Goal: Task Accomplishment & Management: Manage account settings

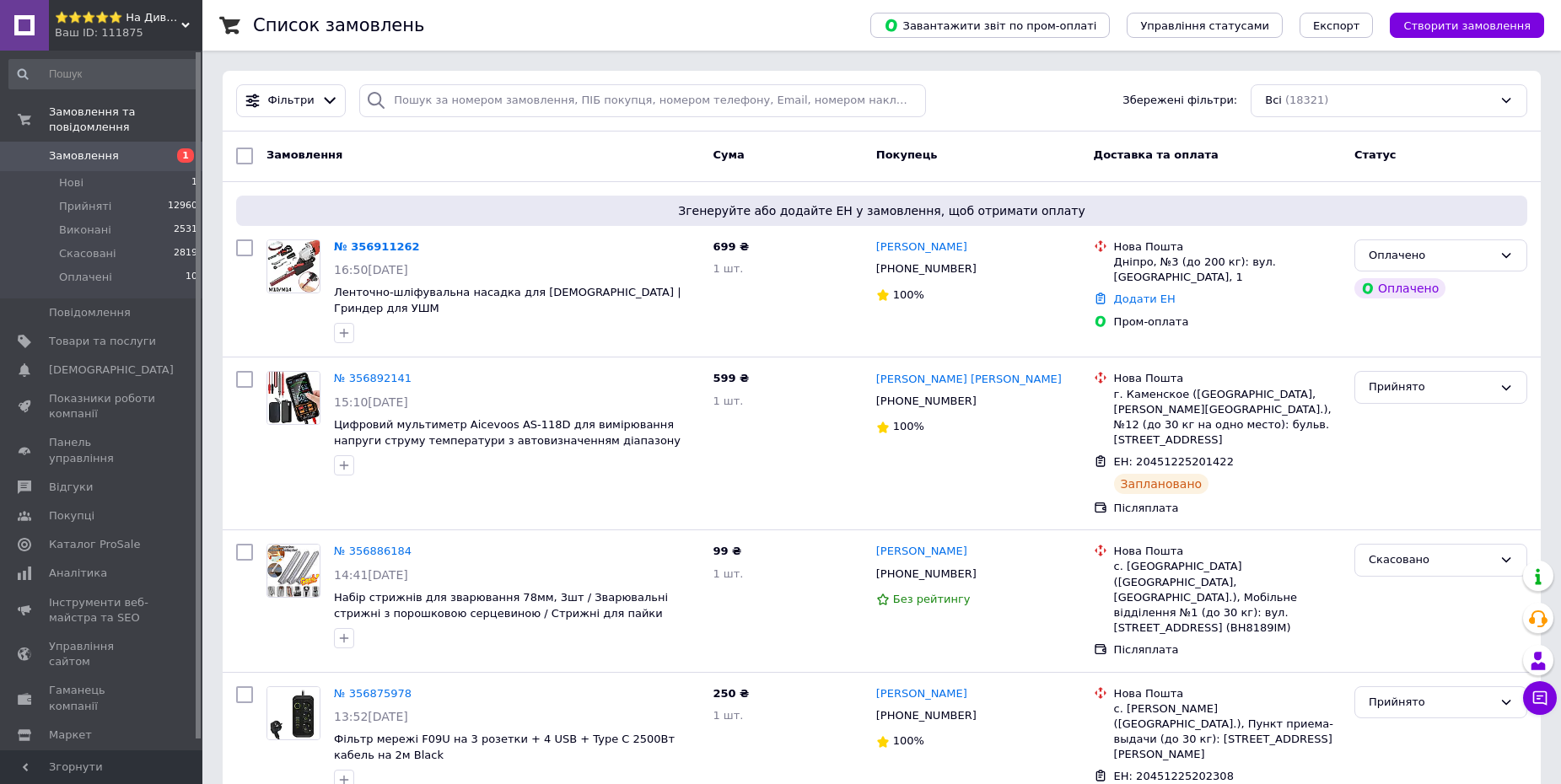
click at [1032, 115] on div "Фільтри Збережені фільтри: Всі (18321)" at bounding box center [881, 101] width 1304 height 33
click at [1428, 257] on div "Оплачено" at bounding box center [1431, 255] width 124 height 18
click at [1405, 288] on li "Прийнято" at bounding box center [1441, 291] width 171 height 31
drag, startPoint x: 877, startPoint y: 246, endPoint x: 956, endPoint y: 273, distance: 83.5
click at [1127, 264] on div "Дніпро, №3 (до 200 кг): вул. Яскрава, 1" at bounding box center [1228, 269] width 227 height 30
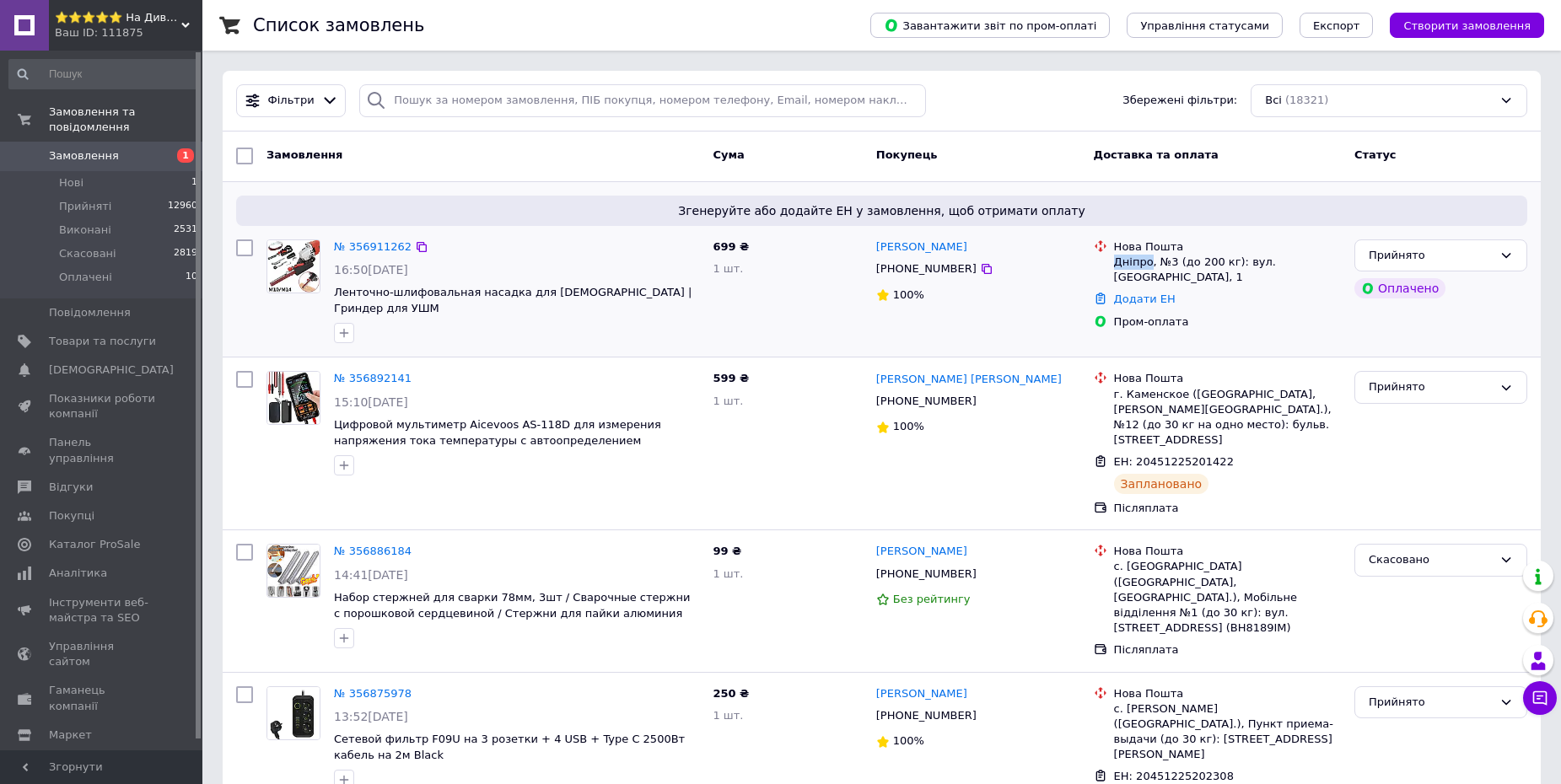
click at [1127, 264] on div "Дніпро, №3 (до 200 кг): вул. Яскрава, 1" at bounding box center [1228, 269] width 227 height 30
copy div "Дніпро"
click at [726, 244] on span "699 ₴" at bounding box center [731, 246] width 36 height 13
copy span "699"
